Goal: Task Accomplishment & Management: Manage account settings

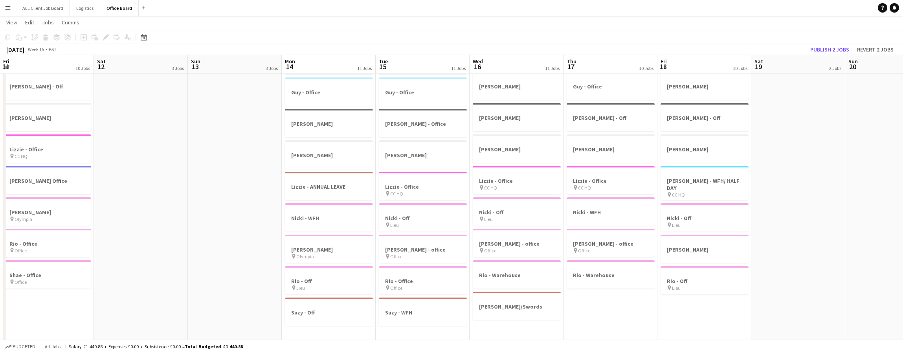
scroll to position [0, 262]
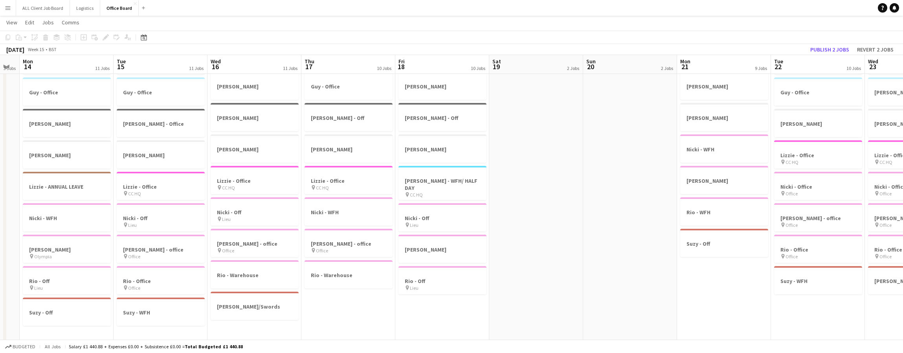
click at [7, 8] on app-icon "Menu" at bounding box center [8, 8] width 6 height 6
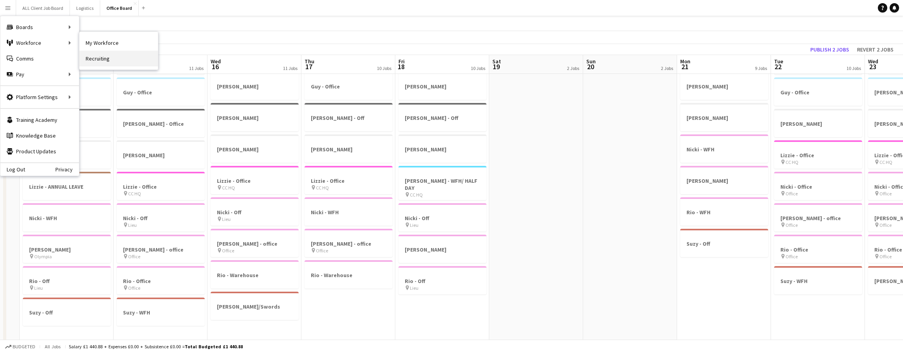
click at [121, 63] on link "Recruiting" at bounding box center [118, 59] width 79 height 16
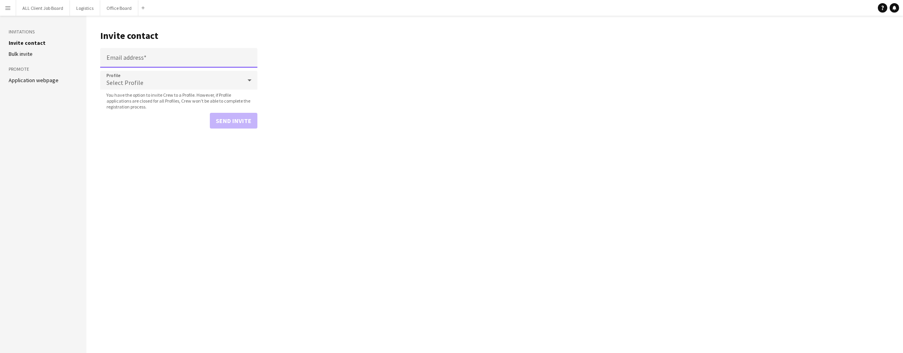
click at [168, 57] on input "Email address" at bounding box center [178, 58] width 157 height 20
paste input "**********"
type input "**********"
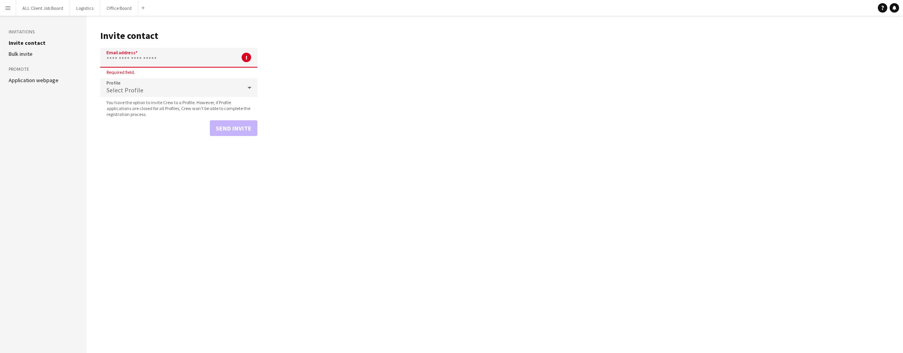
paste input "**********"
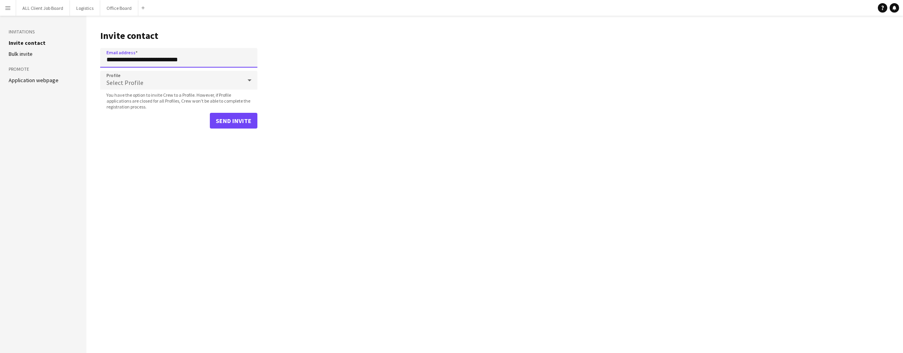
type input "**********"
click at [231, 85] on div "Select Profile" at bounding box center [171, 80] width 142 height 19
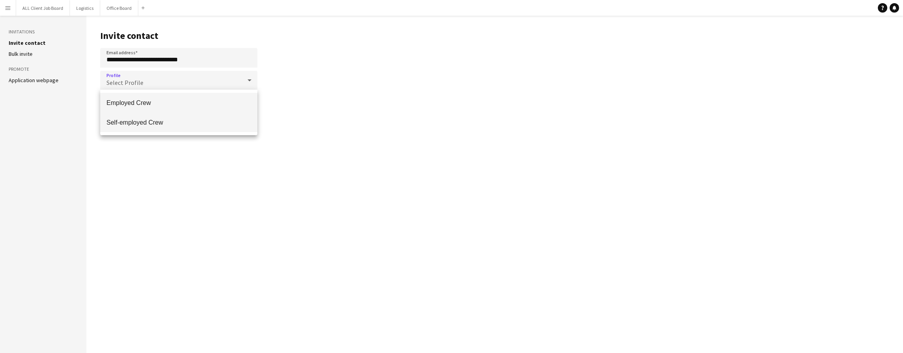
click at [160, 121] on span "Self-employed Crew" at bounding box center [179, 122] width 145 height 7
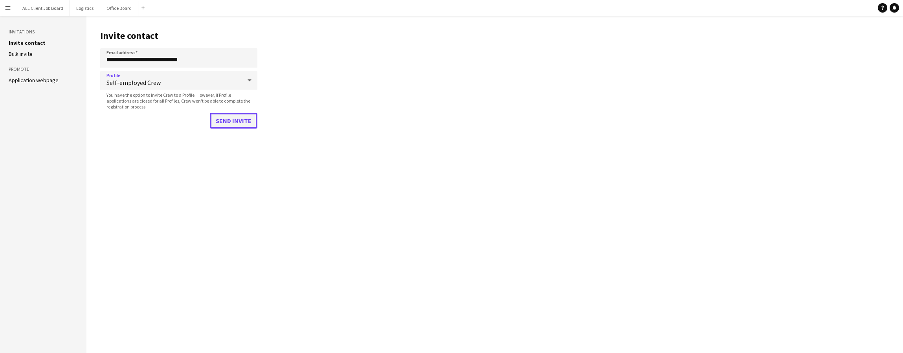
click at [234, 117] on button "Send invite" at bounding box center [234, 121] width 48 height 16
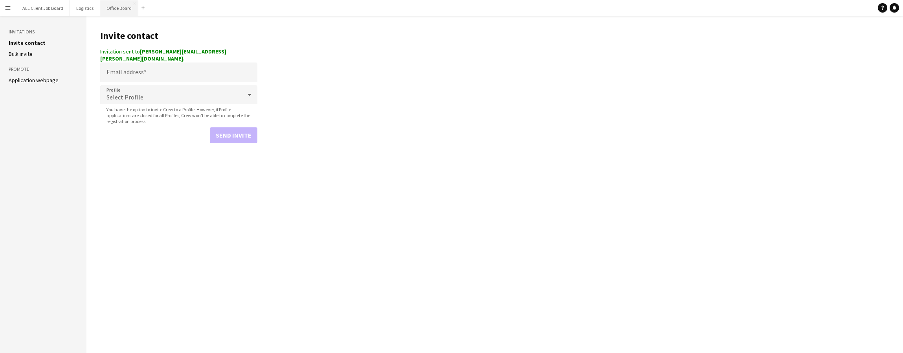
click at [118, 6] on button "Office Board Close" at bounding box center [119, 7] width 38 height 15
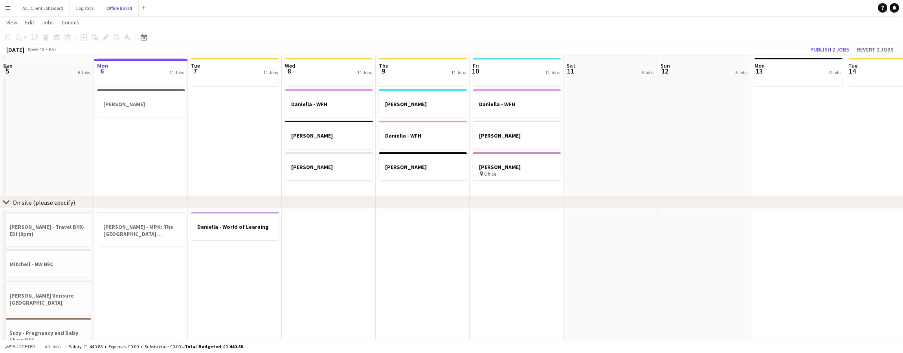
scroll to position [357, 0]
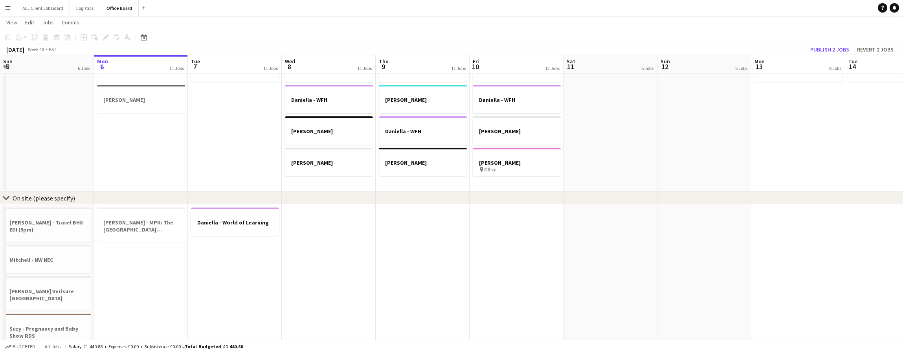
click at [233, 238] on app-date-cell "Daniella - World of Learning" at bounding box center [235, 303] width 94 height 199
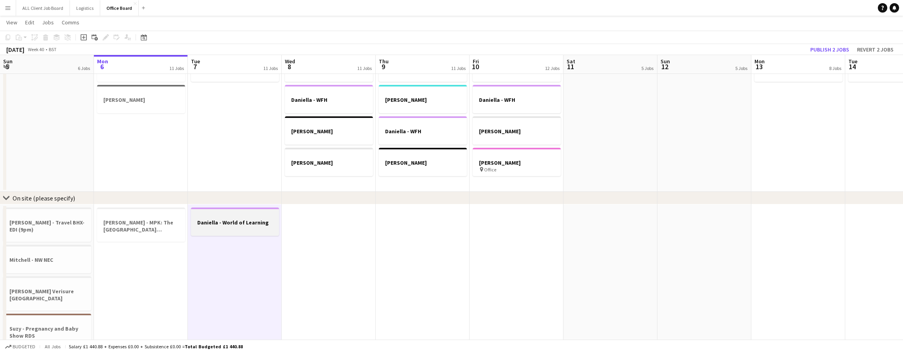
click at [238, 224] on h3 "Daniella - World of Learning" at bounding box center [235, 222] width 88 height 7
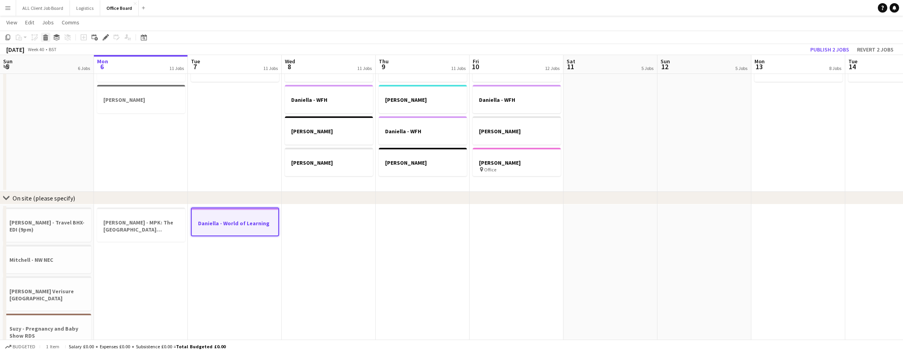
click at [49, 40] on div "Delete" at bounding box center [45, 37] width 9 height 9
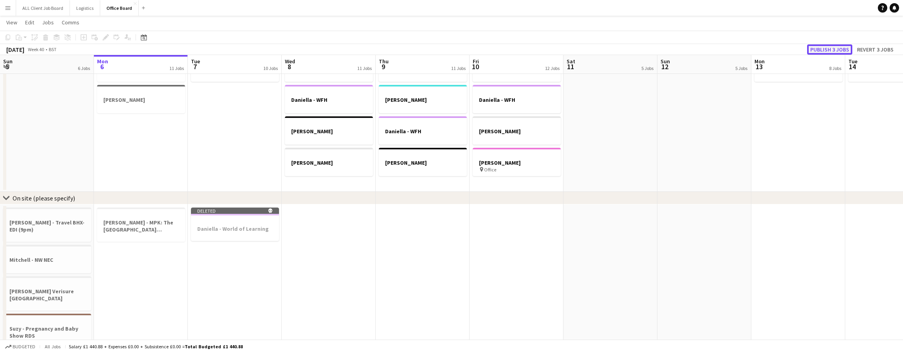
click at [831, 46] on button "Publish 3 jobs" at bounding box center [829, 49] width 45 height 10
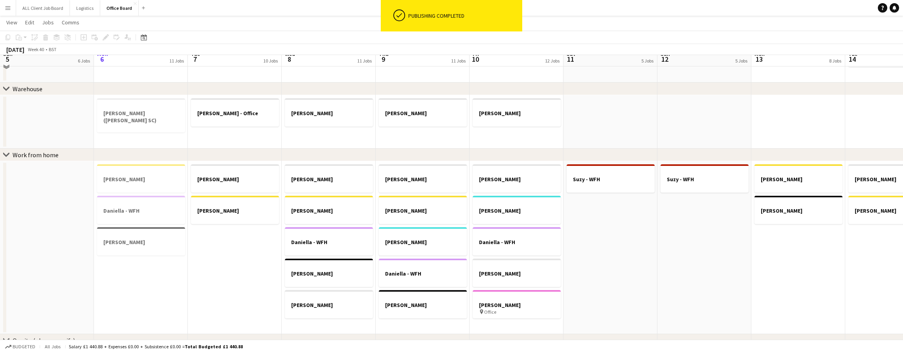
scroll to position [207, 0]
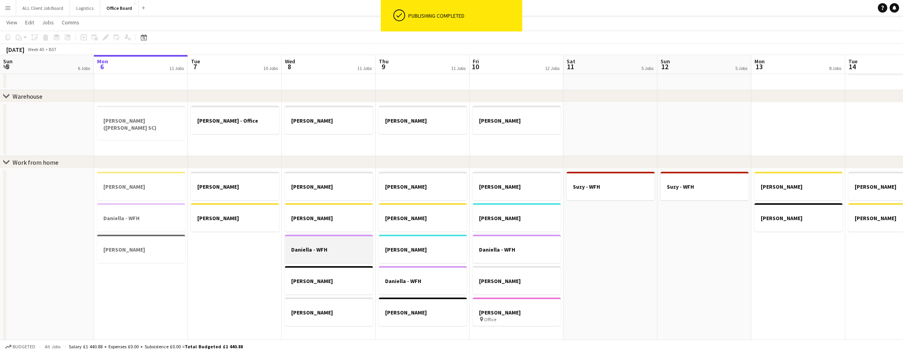
click at [323, 249] on h3 "Daniella - WFH" at bounding box center [329, 249] width 88 height 7
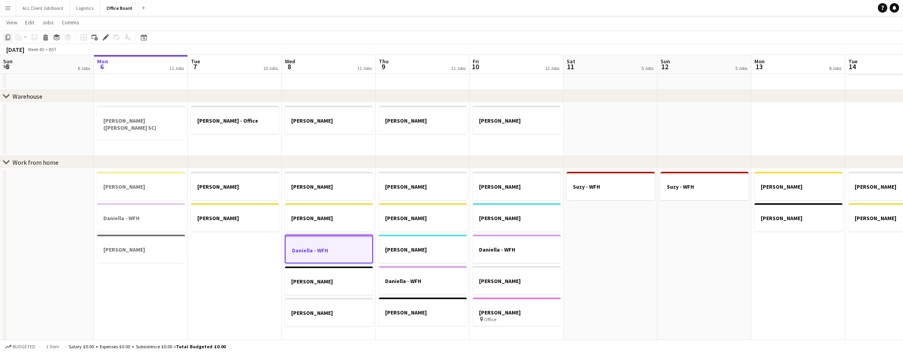
click at [9, 37] on icon "Copy" at bounding box center [8, 37] width 6 height 6
click at [235, 274] on app-date-cell "Chloe - WFH Claire - WFH" at bounding box center [235, 255] width 94 height 173
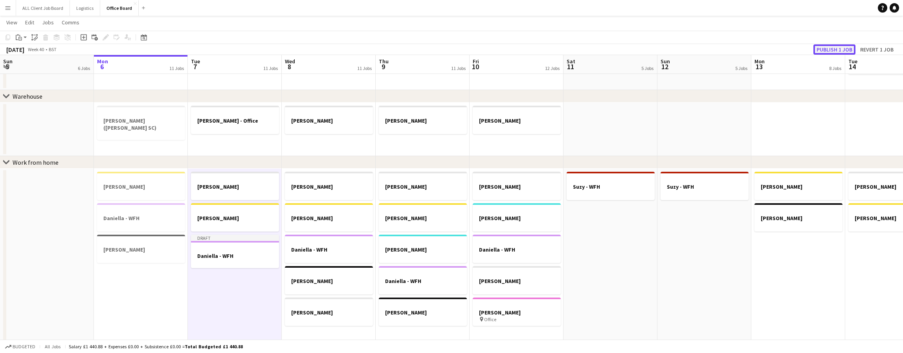
click at [832, 48] on button "Publish 1 job" at bounding box center [835, 49] width 42 height 10
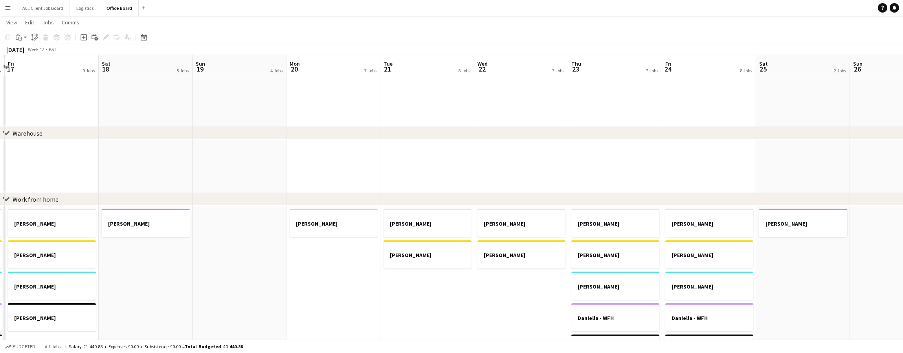
scroll to position [298, 0]
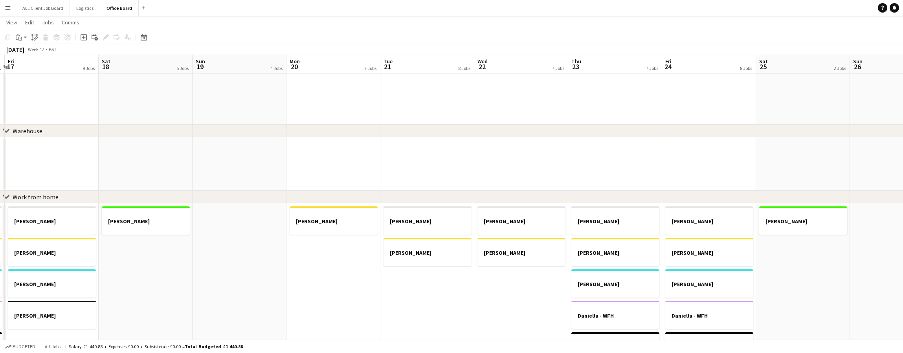
drag, startPoint x: 627, startPoint y: 124, endPoint x: 628, endPoint y: 108, distance: 16.2
click at [627, 125] on div "chevron-right Warehouse" at bounding box center [451, 131] width 903 height 13
drag, startPoint x: 628, startPoint y: 108, endPoint x: 629, endPoint y: 91, distance: 17.3
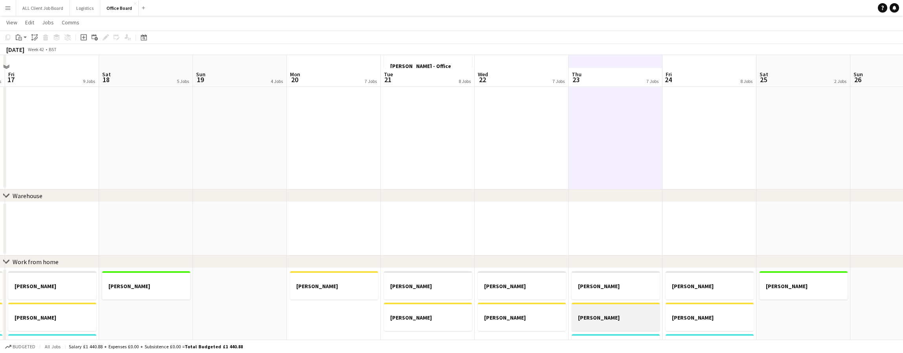
scroll to position [246, 0]
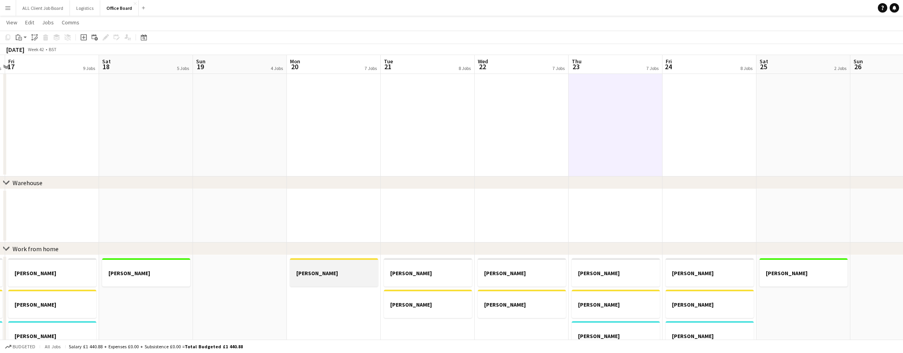
click at [317, 271] on h3 "[PERSON_NAME]" at bounding box center [334, 273] width 88 height 7
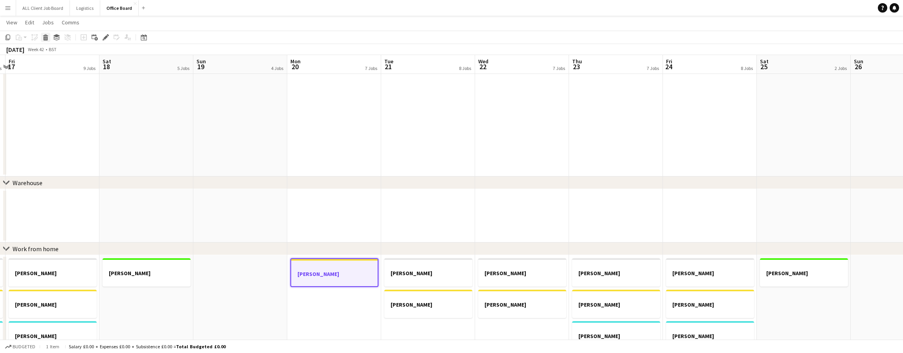
click at [42, 35] on icon "Delete" at bounding box center [45, 37] width 6 height 6
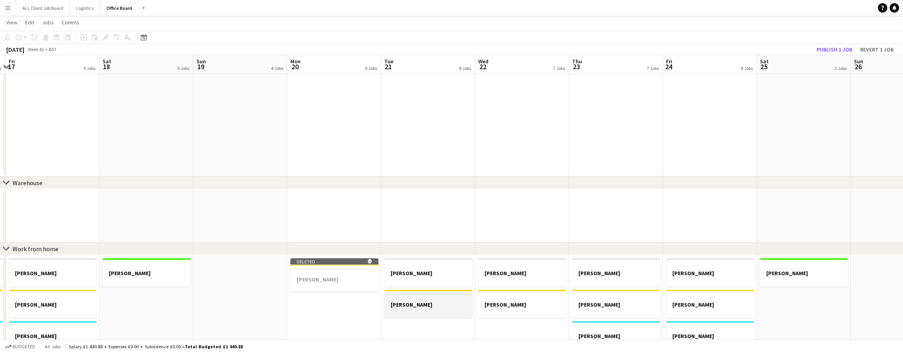
click at [440, 314] on app-job-card "[PERSON_NAME]" at bounding box center [428, 304] width 88 height 28
click at [46, 31] on app-toolbar "Copy Paste Paste Command V Paste with crew Command Shift V Paste linked Job Del…" at bounding box center [451, 37] width 903 height 13
click at [46, 37] on div "Copy Paste Paste Command V Paste with crew Command Shift V Paste linked Job Del…" at bounding box center [37, 37] width 69 height 9
click at [416, 305] on h3 "[PERSON_NAME]" at bounding box center [428, 304] width 88 height 7
click at [45, 40] on icon at bounding box center [46, 39] width 4 height 4
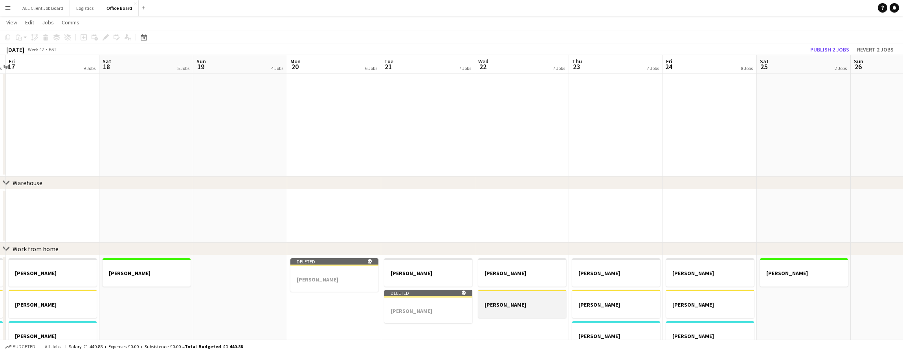
click at [526, 302] on h3 "[PERSON_NAME]" at bounding box center [522, 304] width 88 height 7
click at [44, 36] on icon at bounding box center [45, 35] width 5 height 2
click at [822, 54] on button "Publish 3 jobs" at bounding box center [829, 49] width 45 height 10
click at [822, 52] on div "Publish 3 jobs Revert 3 jobs" at bounding box center [852, 49] width 102 height 10
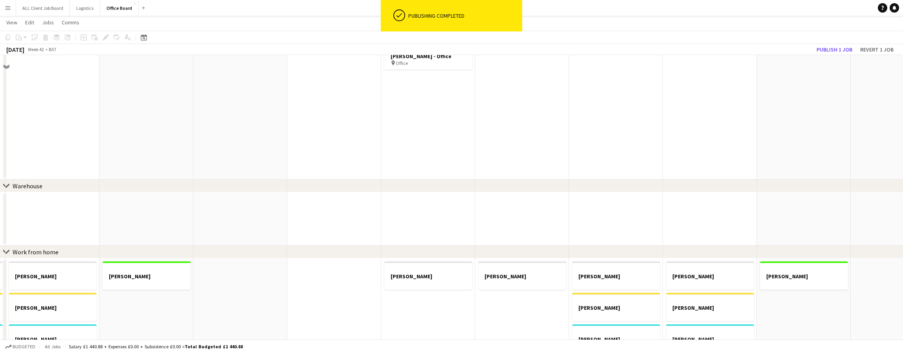
scroll to position [267, 0]
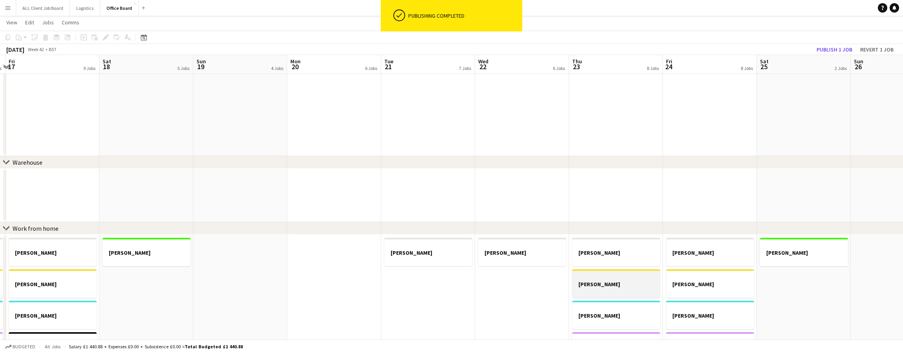
click at [605, 289] on div at bounding box center [616, 291] width 88 height 6
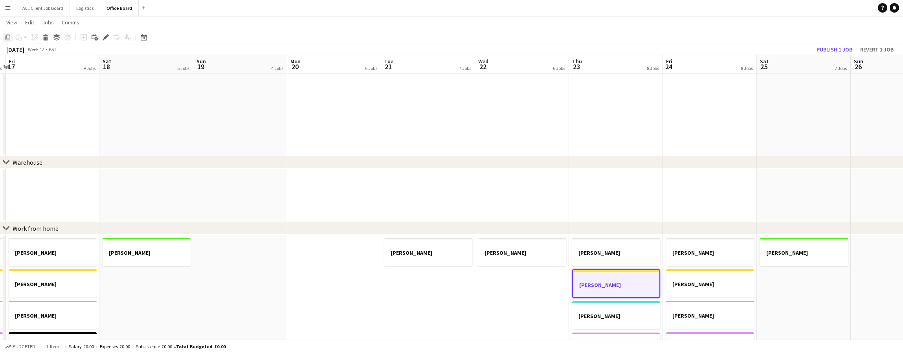
click at [7, 36] on icon "Copy" at bounding box center [8, 37] width 6 height 6
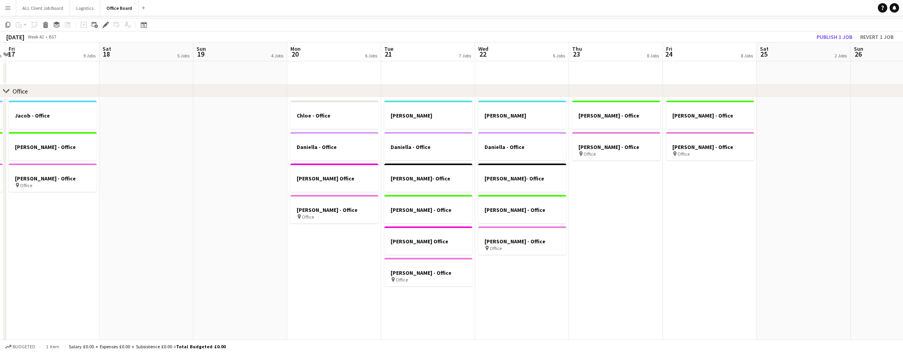
scroll to position [0, 0]
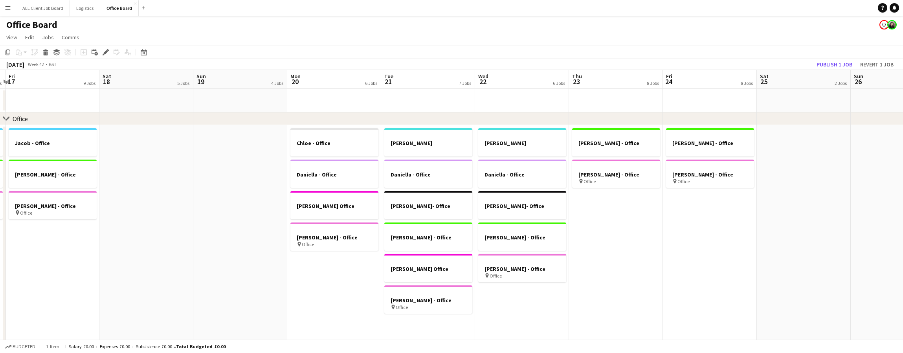
click at [318, 272] on app-date-cell "Chloe - Office Daniella - Office Nicky Lewis Office Nicole - Office pin Office" at bounding box center [334, 274] width 94 height 299
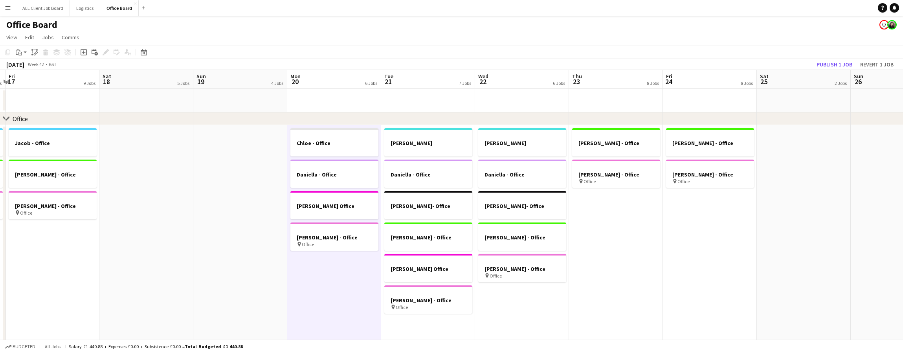
click at [318, 272] on app-date-cell "Chloe - Office Daniella - Office Nicky Lewis Office Nicole - Office pin Office" at bounding box center [334, 274] width 94 height 299
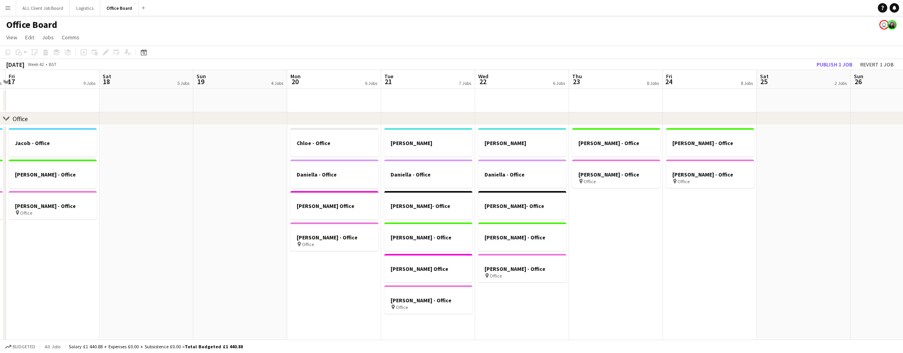
click at [318, 272] on app-date-cell "Chloe - Office Daniella - Office Nicky Lewis Office Nicole - Office pin Office" at bounding box center [334, 274] width 94 height 299
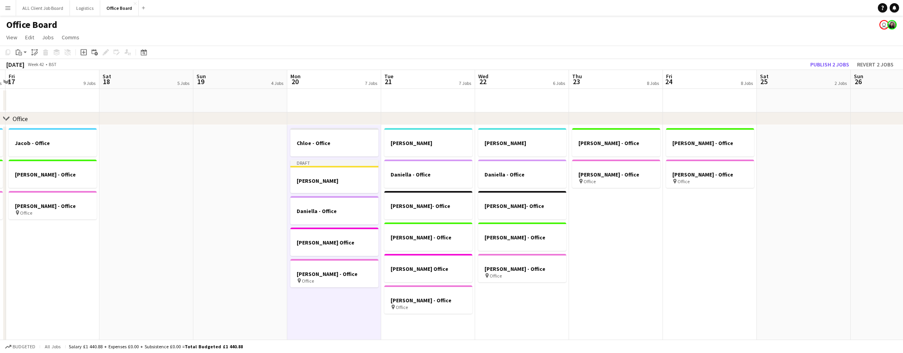
click at [444, 325] on app-date-cell "Dan Daniella - Office Joe- Office Kristina - Office Nicky Lewis Office Nicole -…" at bounding box center [428, 274] width 94 height 299
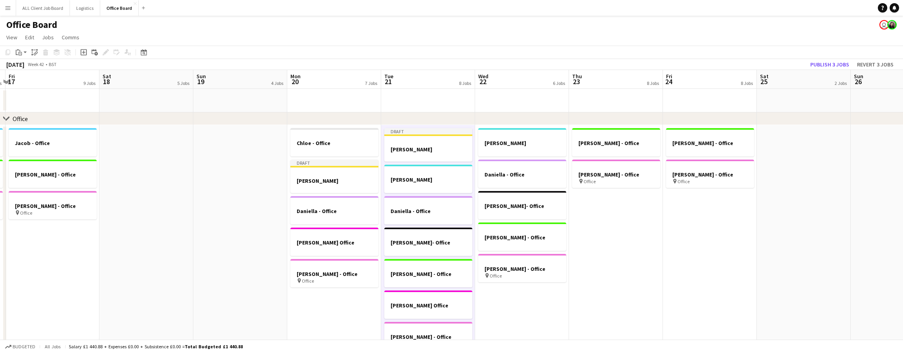
click at [529, 305] on app-date-cell "Dan Daniella - Office Joe- Office Kristina - Office Nicole - Office pin Office" at bounding box center [522, 274] width 94 height 299
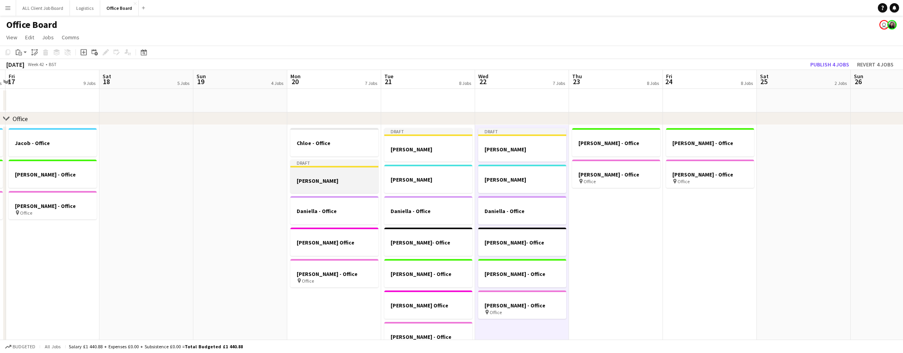
click at [321, 175] on div at bounding box center [335, 174] width 88 height 6
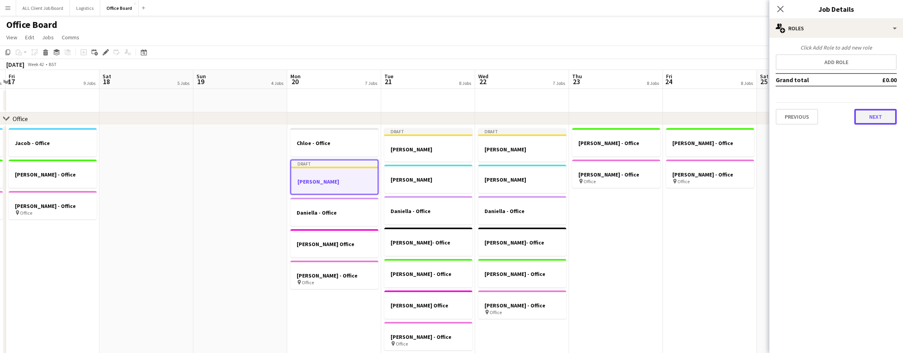
click at [883, 119] on button "Next" at bounding box center [876, 117] width 42 height 16
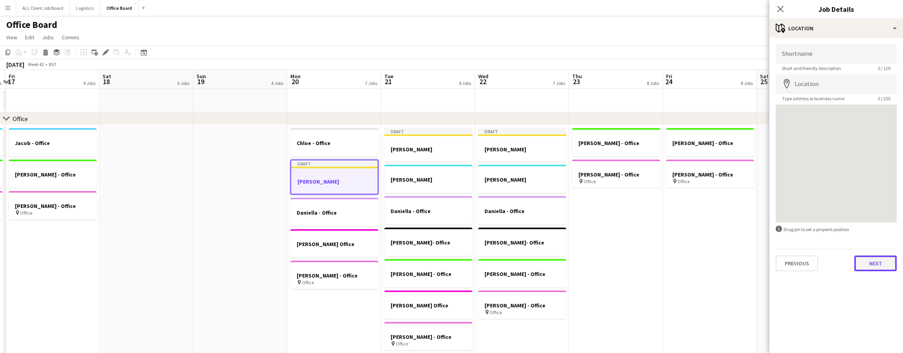
click at [866, 262] on button "Next" at bounding box center [876, 264] width 42 height 16
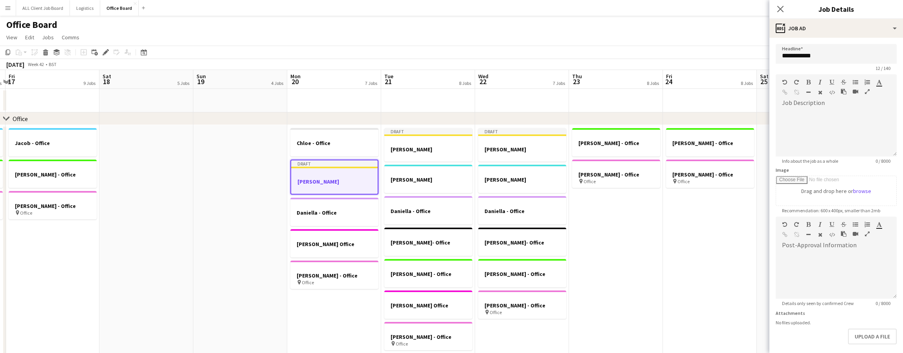
scroll to position [36, 0]
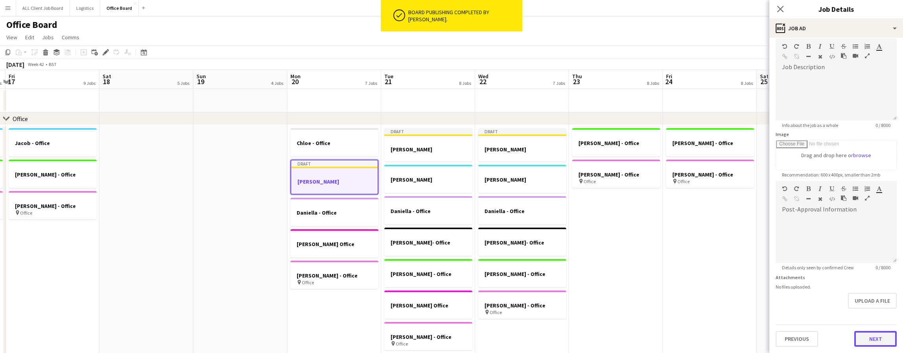
click at [865, 332] on button "Next" at bounding box center [876, 339] width 42 height 16
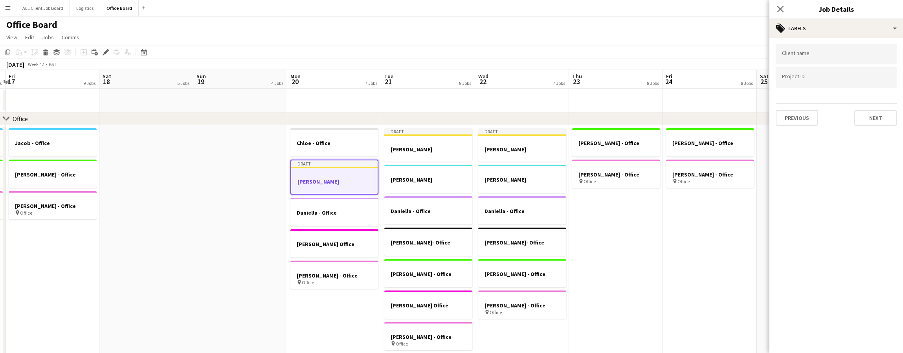
scroll to position [0, 0]
click at [872, 117] on button "Next" at bounding box center [876, 118] width 42 height 16
click at [872, 86] on button "Next" at bounding box center [876, 82] width 42 height 16
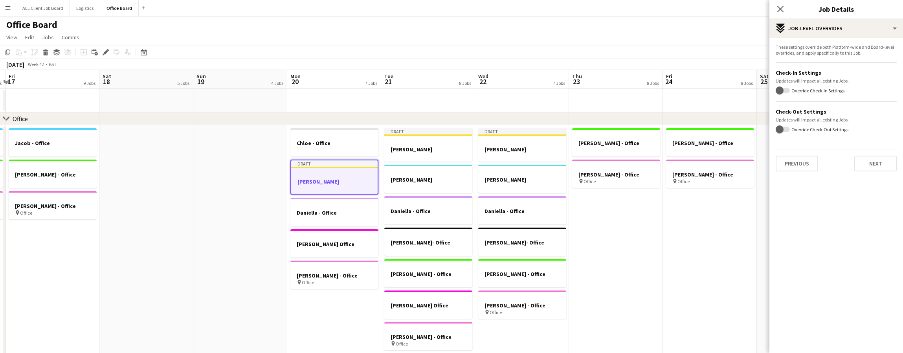
click at [875, 175] on div "These settings override both Platform-wide and Board-level overrides, and apply…" at bounding box center [837, 108] width 134 height 140
click at [875, 167] on button "Next" at bounding box center [876, 164] width 42 height 16
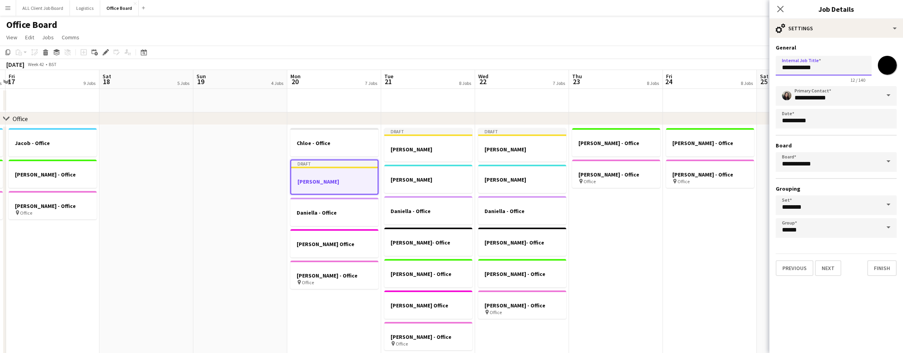
drag, startPoint x: 816, startPoint y: 67, endPoint x: 801, endPoint y: 67, distance: 15.3
click at [801, 67] on input "**********" at bounding box center [824, 66] width 96 height 20
type input "**********"
click at [882, 263] on button "Finish" at bounding box center [882, 268] width 29 height 16
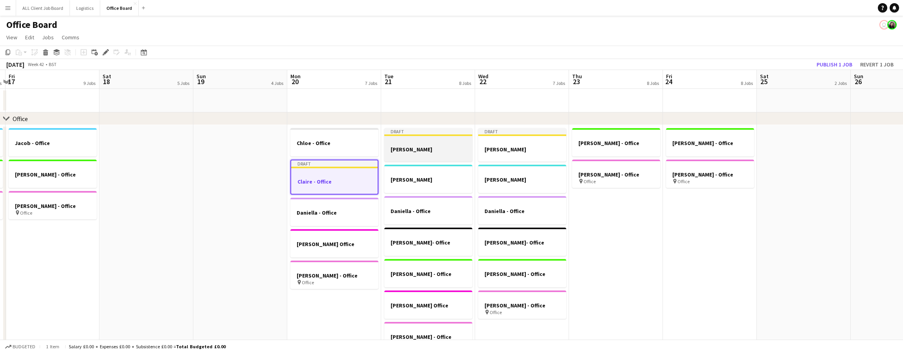
click at [471, 159] on app-job-card "Draft Claire - WFH" at bounding box center [428, 144] width 88 height 33
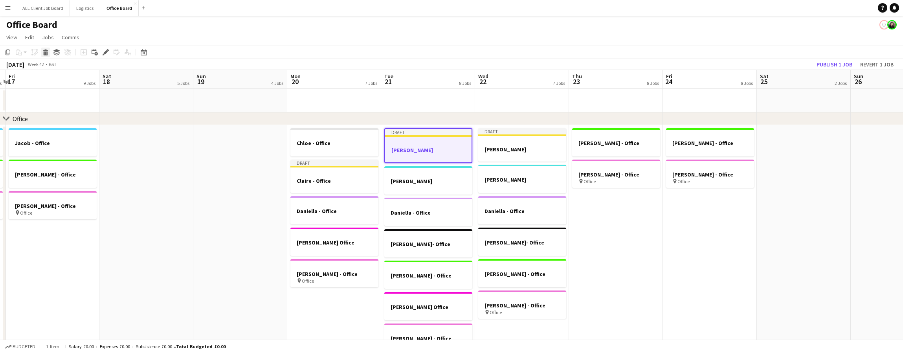
click at [45, 52] on icon at bounding box center [46, 53] width 4 height 4
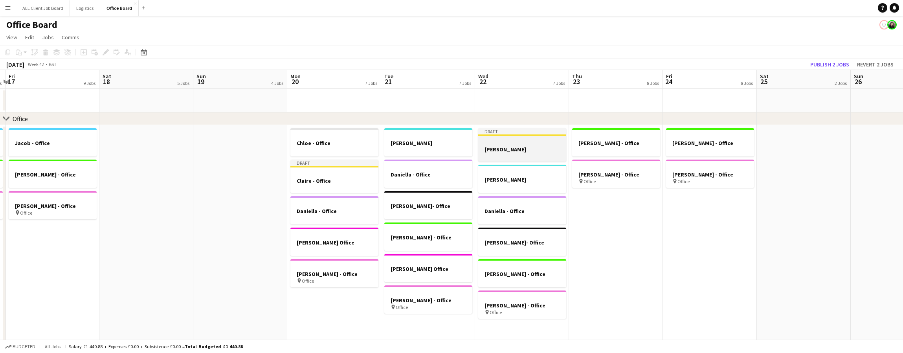
click at [487, 149] on h3 "[PERSON_NAME]" at bounding box center [522, 149] width 88 height 7
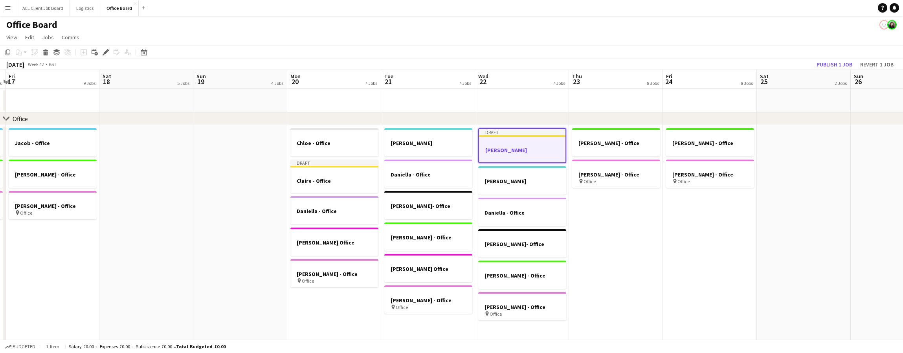
click at [51, 52] on div "Copy Paste Paste Command V Paste with crew Command Shift V Paste linked Job Del…" at bounding box center [37, 52] width 69 height 9
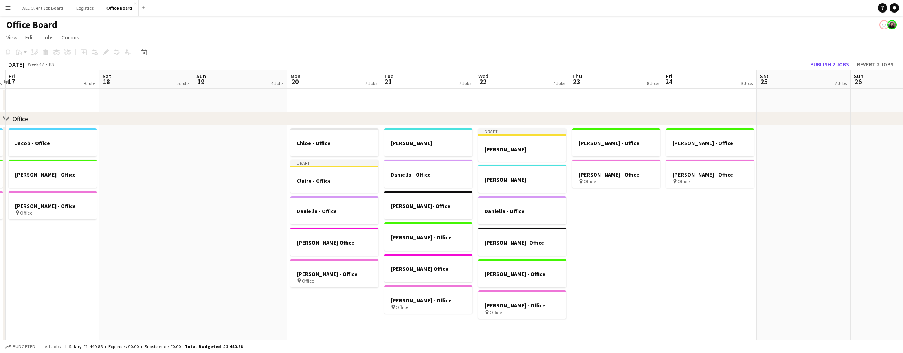
click at [49, 52] on div "Copy Paste Paste Command V Paste with crew Command Shift V Paste linked Job Del…" at bounding box center [37, 52] width 69 height 9
click at [537, 137] on app-job-card "Draft Claire - WFH" at bounding box center [522, 144] width 88 height 33
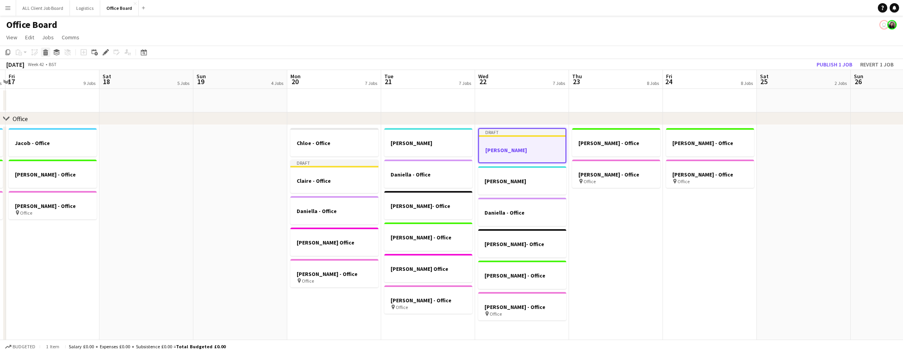
click at [45, 52] on icon at bounding box center [46, 53] width 4 height 4
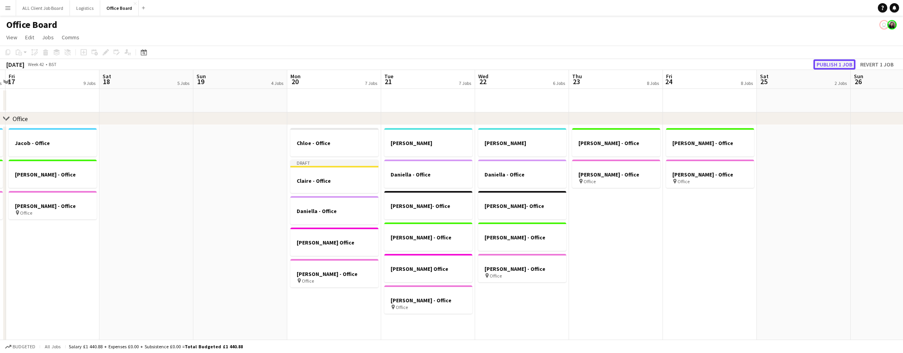
click at [837, 66] on button "Publish 1 job" at bounding box center [835, 64] width 42 height 10
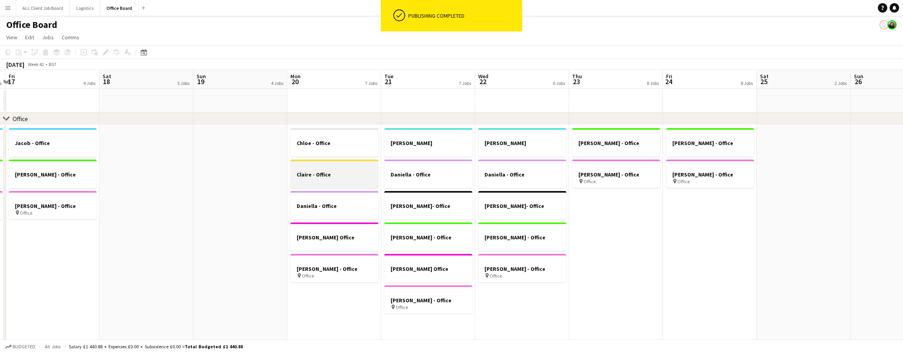
click at [327, 168] on div at bounding box center [335, 167] width 88 height 6
click at [427, 327] on app-date-cell "Dan Daniella - Office Joe- Office Kristina - Office Nicky Lewis Office Nicole -…" at bounding box center [428, 274] width 94 height 299
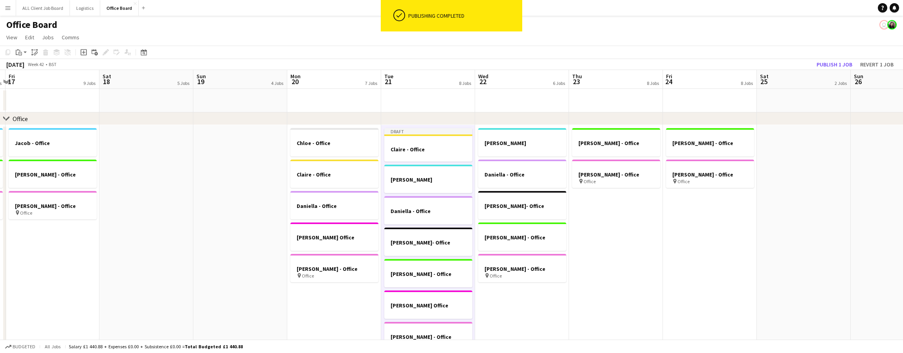
click at [513, 311] on app-date-cell "Dan Daniella - Office Joe- Office Kristina - Office Nicole - Office pin Office" at bounding box center [522, 274] width 94 height 299
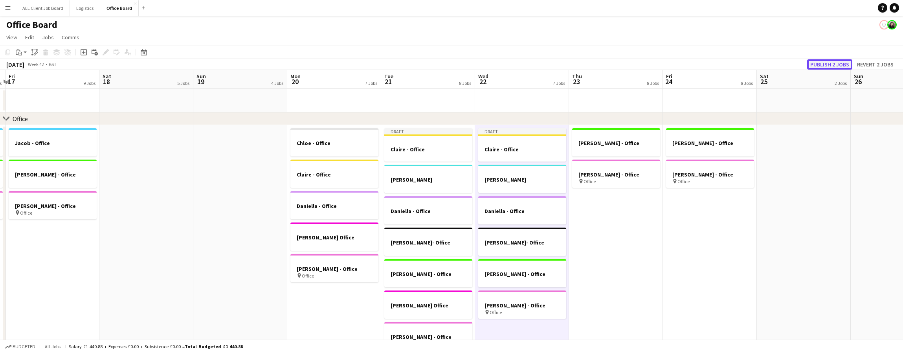
click at [827, 67] on button "Publish 2 jobs" at bounding box center [829, 64] width 45 height 10
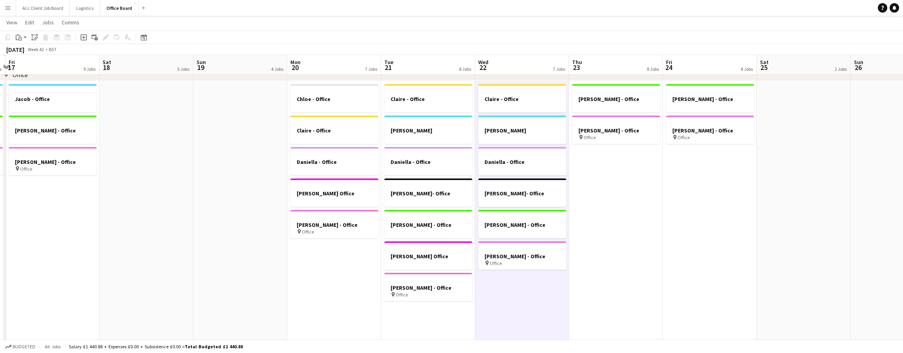
scroll to position [44, 0]
click at [35, 7] on button "ALL Client Job Board Close" at bounding box center [43, 7] width 54 height 15
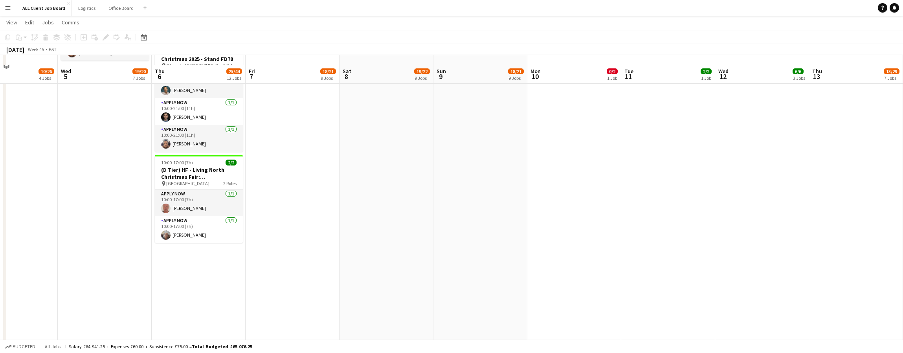
scroll to position [840, 0]
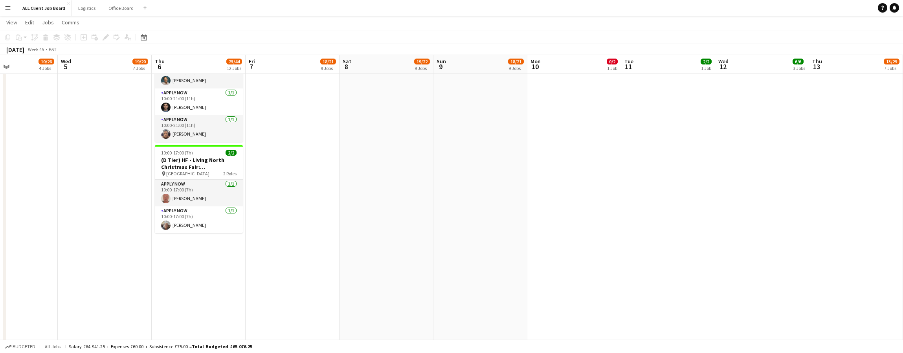
drag, startPoint x: 586, startPoint y: 169, endPoint x: 587, endPoint y: 121, distance: 48.4
click at [587, 121] on app-date-cell "09:30-20:00 (10h30m) 0/2 (Tier) HF - St Davids Shopping Centre pin Cardiff 2 Ro…" at bounding box center [575, 165] width 94 height 1595
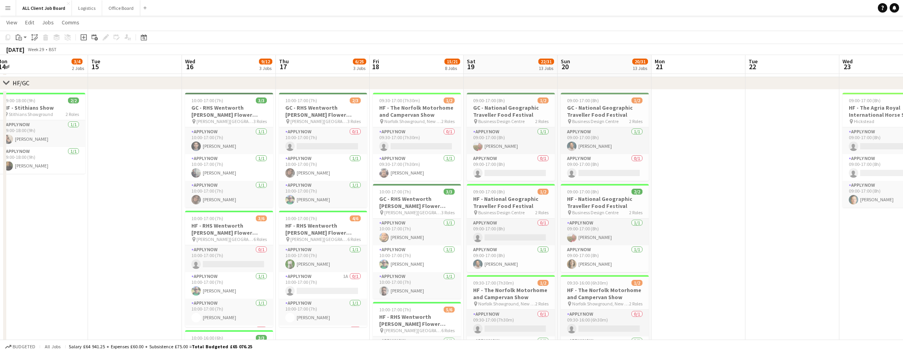
scroll to position [0, 298]
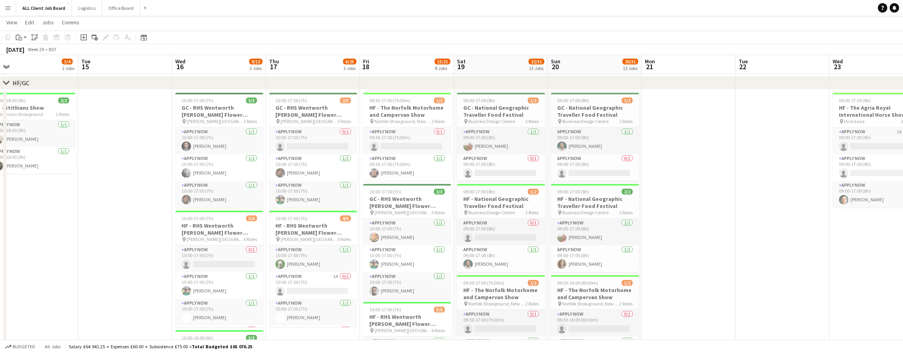
click at [37, 64] on app-board-header-date "Mon 14 3/4 2 Jobs" at bounding box center [31, 64] width 94 height 19
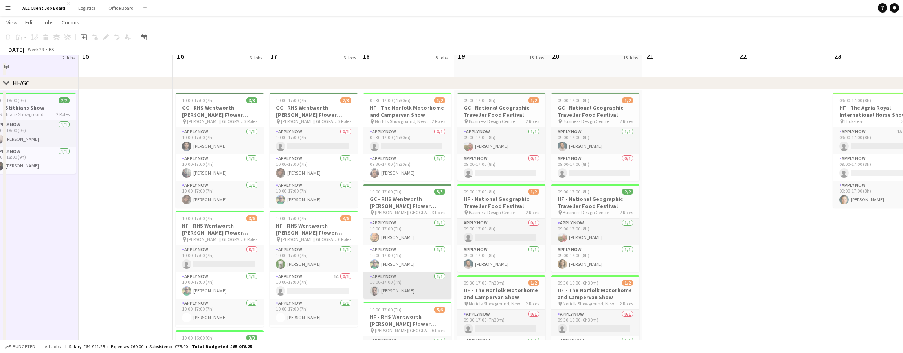
scroll to position [106, 0]
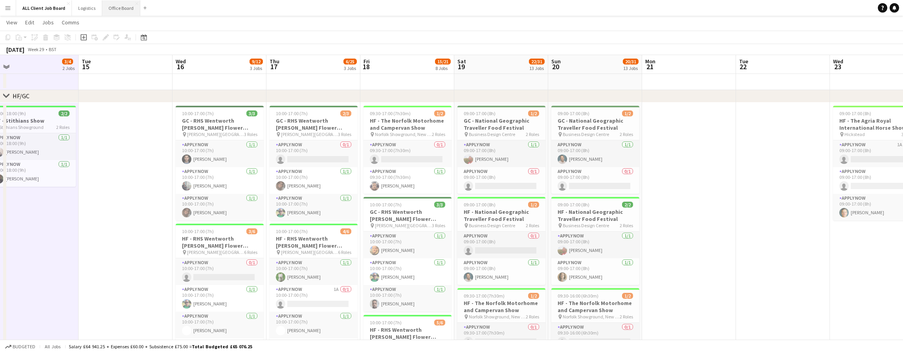
drag, startPoint x: 112, startPoint y: 9, endPoint x: 112, endPoint y: 14, distance: 5.5
click at [112, 9] on button "Office Board Close" at bounding box center [121, 7] width 38 height 15
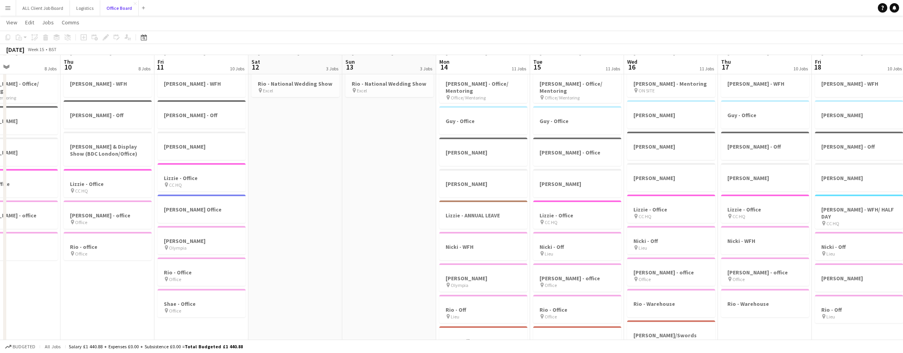
scroll to position [74, 0]
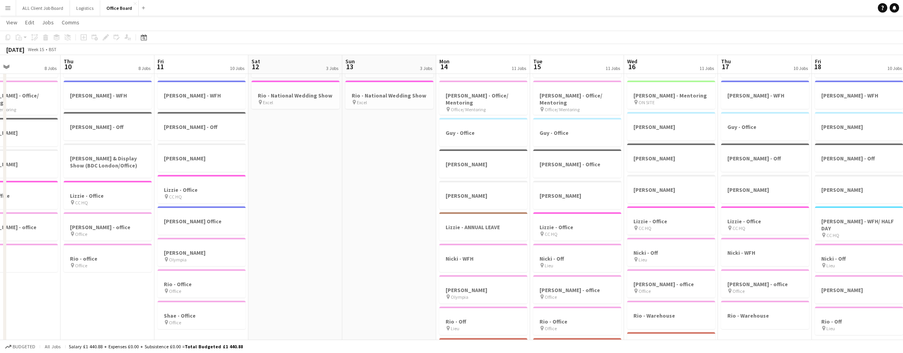
click at [468, 66] on app-board-header-date "Mon 14 11 Jobs" at bounding box center [483, 64] width 94 height 19
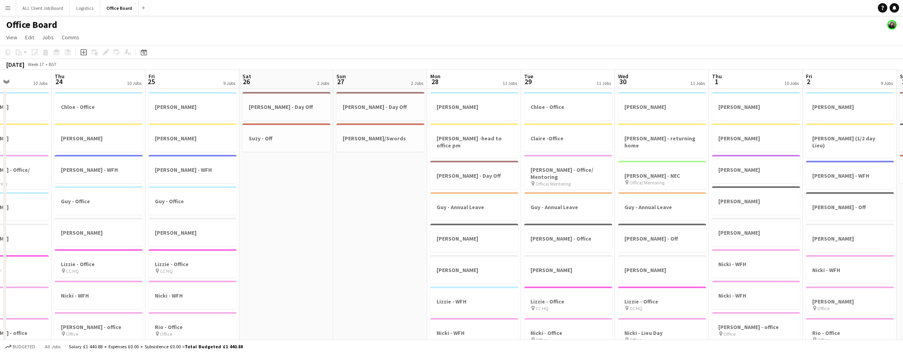
scroll to position [0, 325]
click at [492, 81] on app-board-header-date "Mon 28 11 Jobs" at bounding box center [473, 79] width 94 height 19
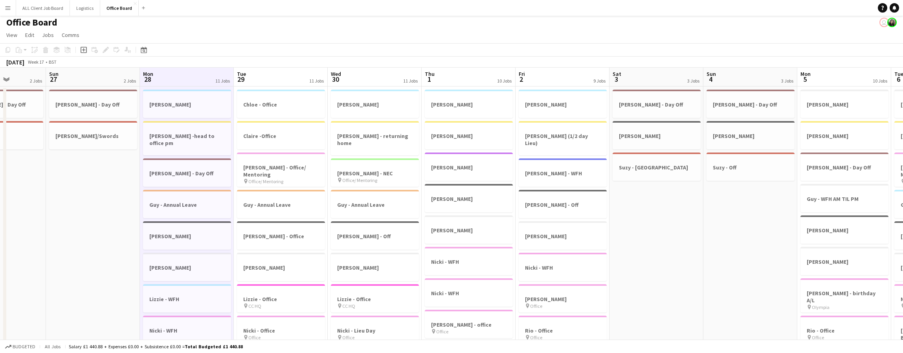
scroll to position [2, 0]
click at [46, 9] on button "ALL Client Job Board Close" at bounding box center [43, 7] width 54 height 15
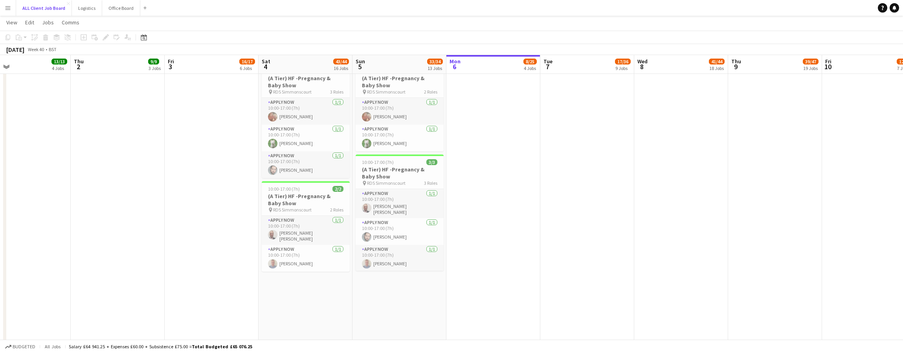
scroll to position [0, 364]
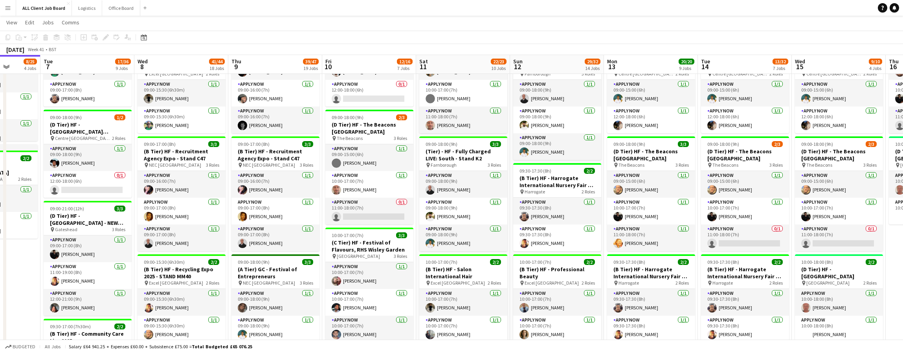
scroll to position [0, 225]
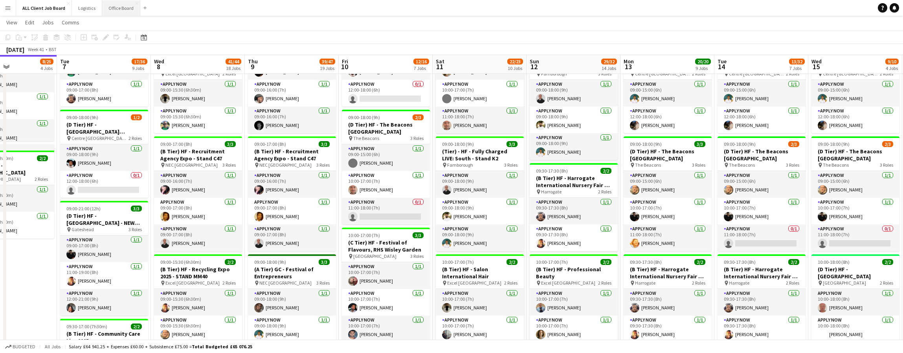
click at [121, 3] on button "Office Board Close" at bounding box center [121, 7] width 38 height 15
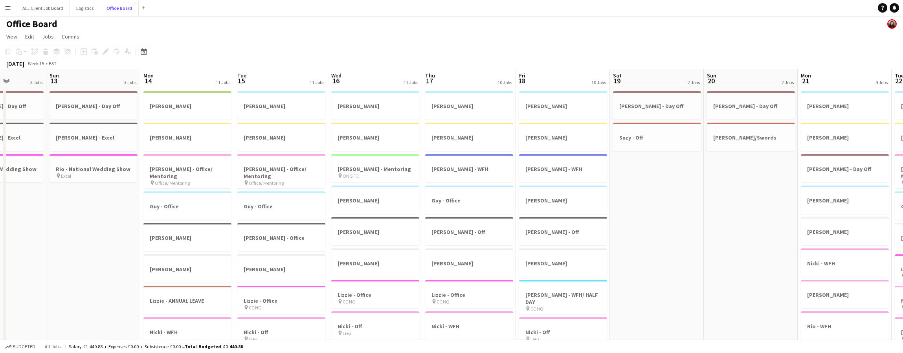
scroll to position [0, 233]
click at [282, 75] on app-board-header-date "Tue 15 11 Jobs" at bounding box center [284, 78] width 94 height 19
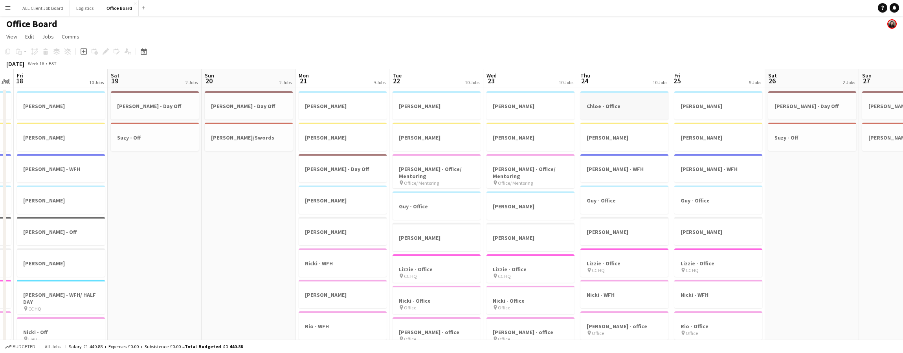
scroll to position [0, 268]
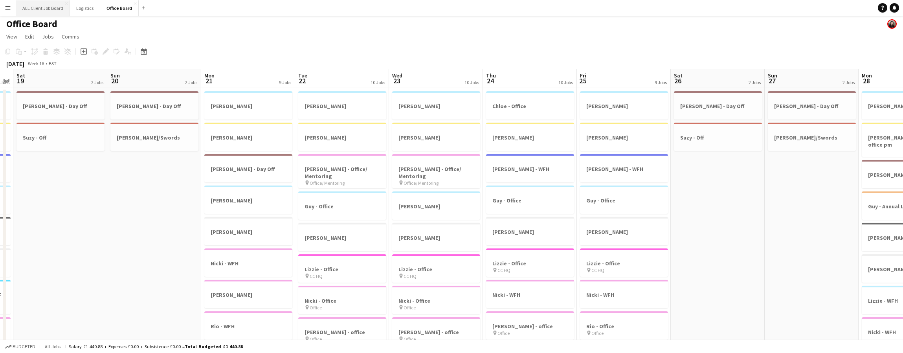
click at [43, 5] on button "ALL Client Job Board Close" at bounding box center [43, 7] width 54 height 15
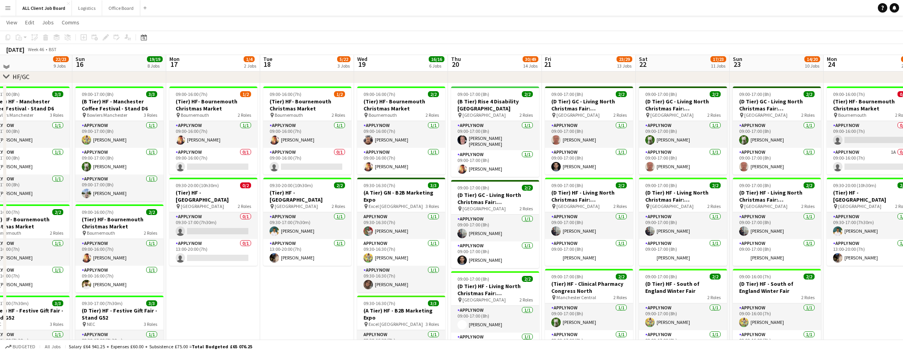
scroll to position [123, 0]
